Goal: Communication & Community: Answer question/provide support

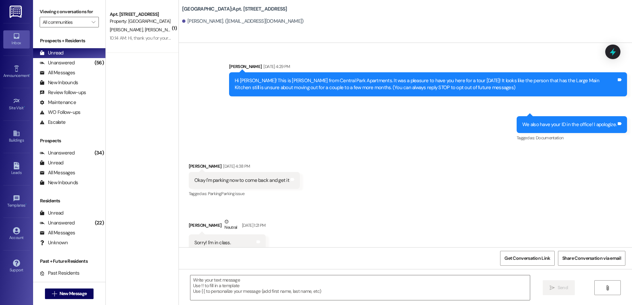
scroll to position [3223, 0]
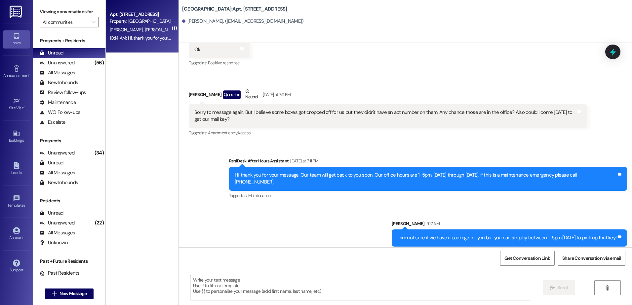
click at [135, 47] on div "Apt. 242, [GEOGRAPHIC_DATA] Property: [GEOGRAPHIC_DATA] [PERSON_NAME] [PERSON_N…" at bounding box center [142, 26] width 73 height 53
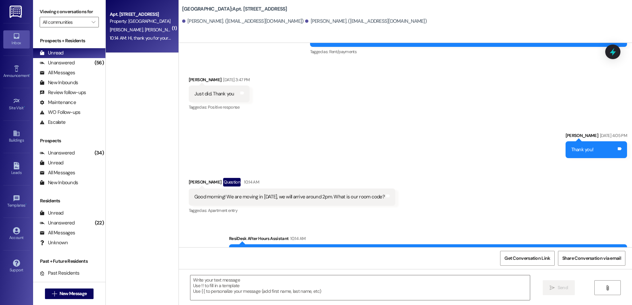
scroll to position [2120, 0]
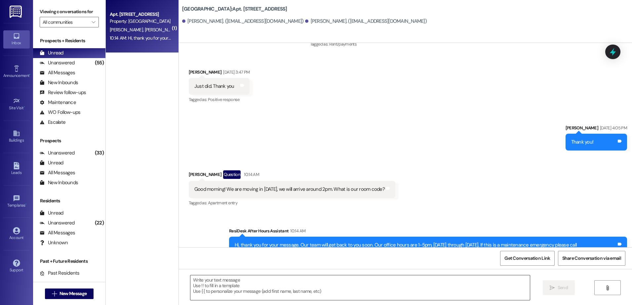
click at [208, 292] on textarea at bounding box center [359, 288] width 339 height 25
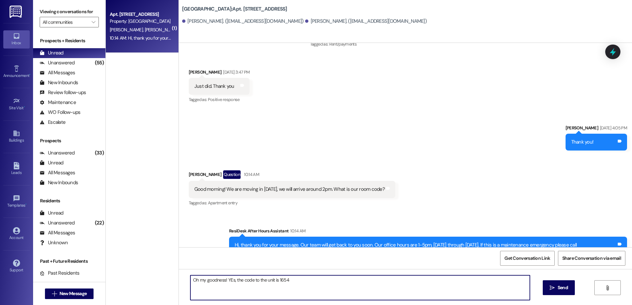
click at [228, 279] on textarea "Oh my goodness! YEs, the code to the unit is 1654" at bounding box center [359, 288] width 339 height 25
click at [295, 282] on textarea "Oh my goodness! Yes, the code to the unit is 1654" at bounding box center [359, 288] width 339 height 25
type textarea "Oh my goodness! Yes, the code to the unit is 1654! The office will be open duri…"
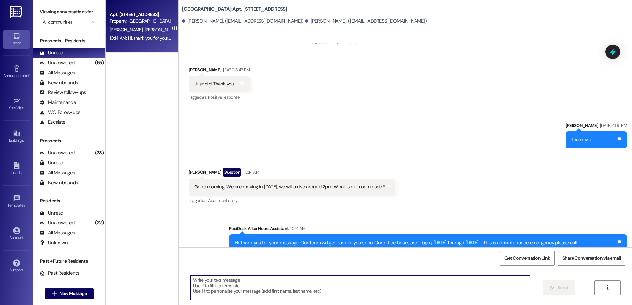
scroll to position [2166, 0]
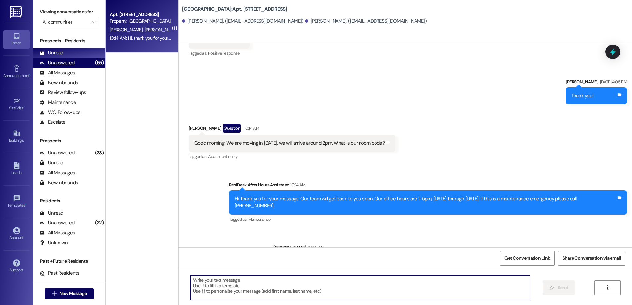
click at [64, 61] on div "Unanswered" at bounding box center [57, 62] width 35 height 7
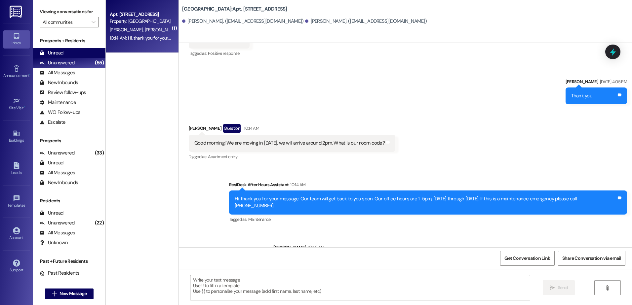
click at [53, 54] on div "Unread" at bounding box center [52, 53] width 24 height 7
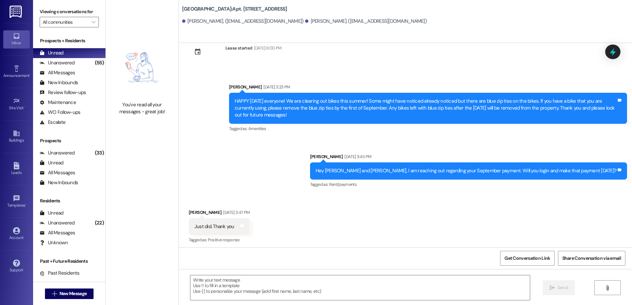
scroll to position [2064, 0]
